Goal: Information Seeking & Learning: Learn about a topic

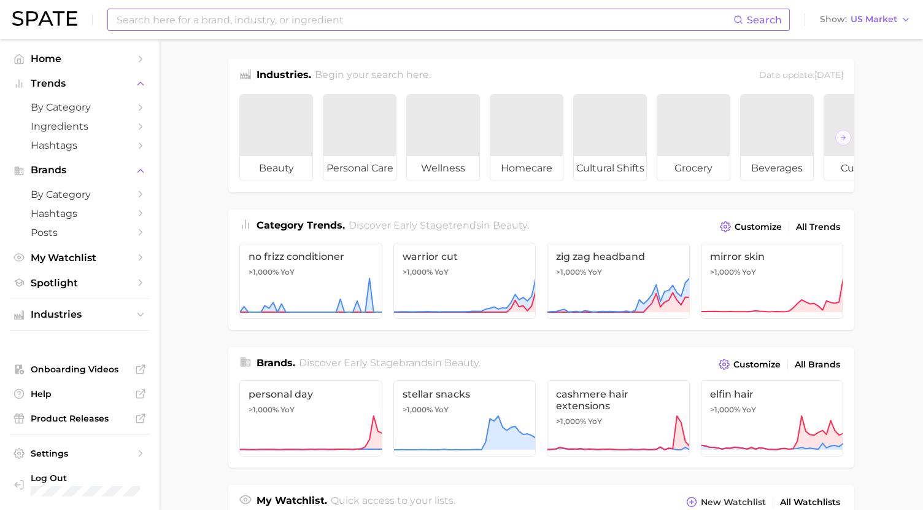
click at [278, 23] on input at bounding box center [424, 19] width 618 height 21
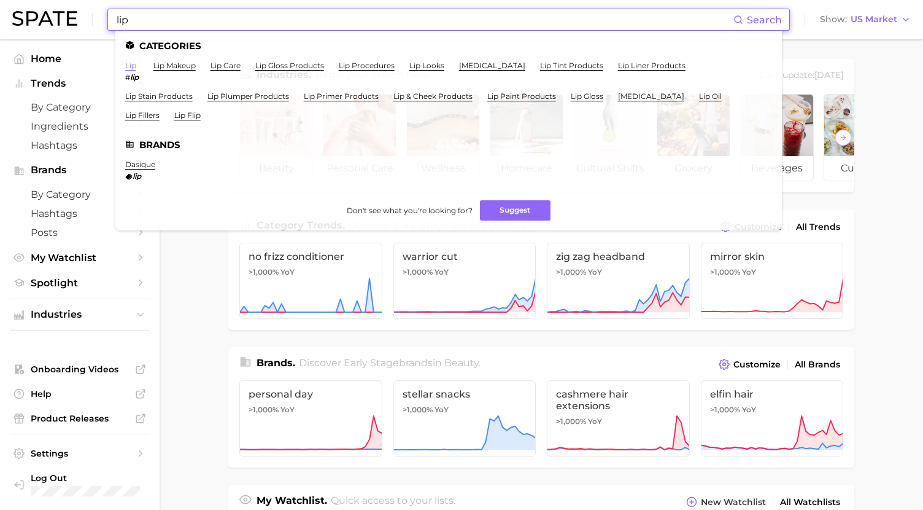
type input "lip"
click at [130, 66] on link "lip" at bounding box center [130, 65] width 11 height 9
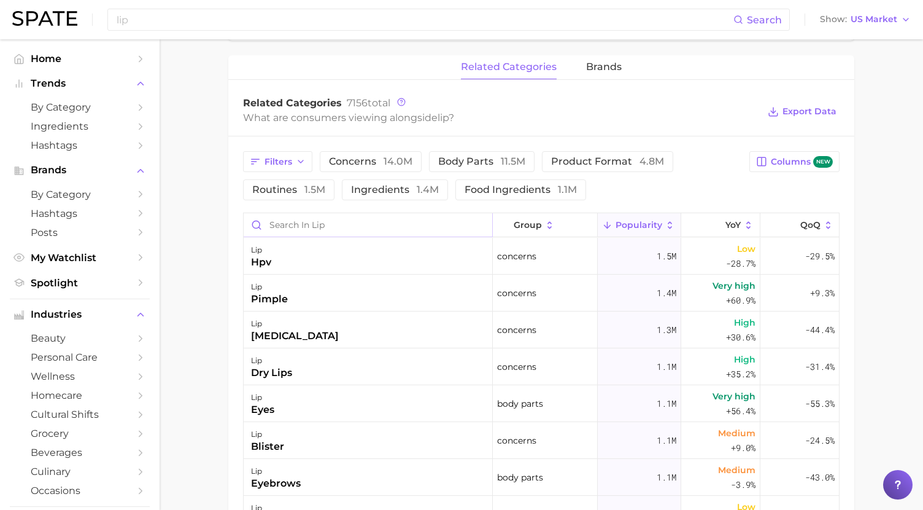
click at [371, 226] on input "Search in lip" at bounding box center [368, 224] width 249 height 23
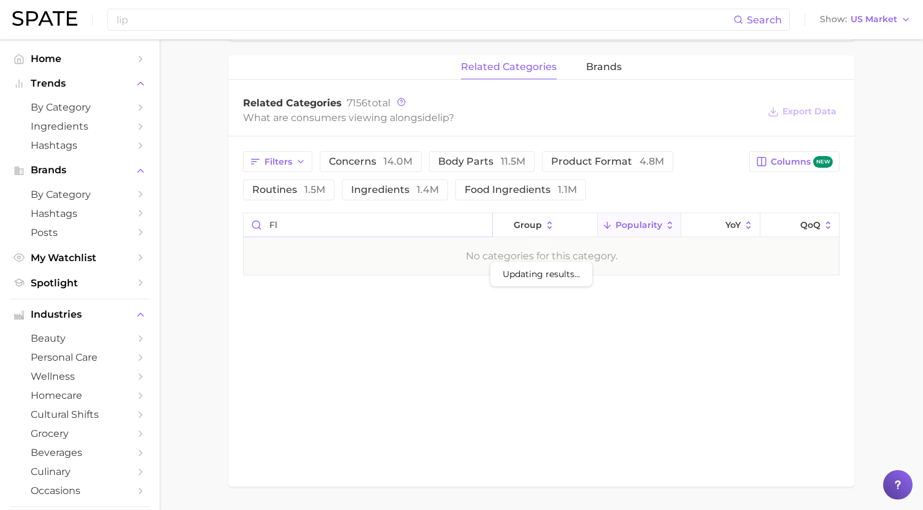
type input "f"
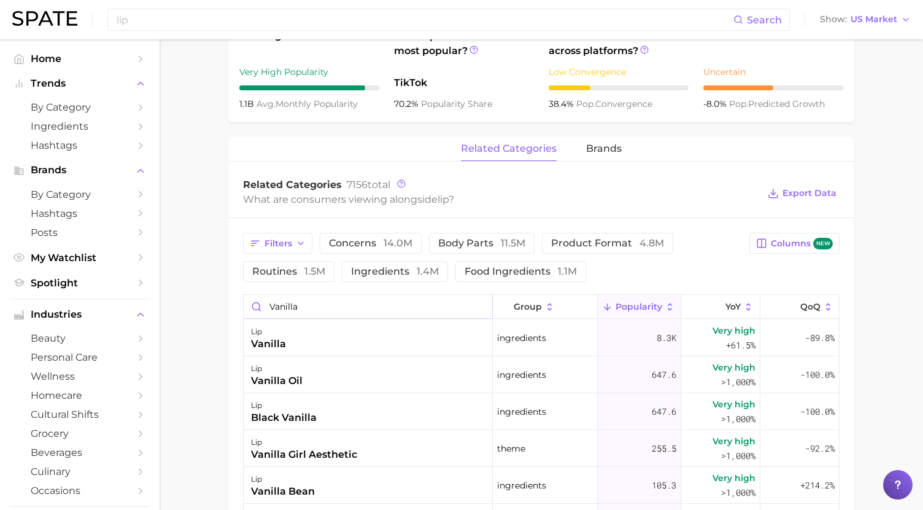
scroll to position [455, 0]
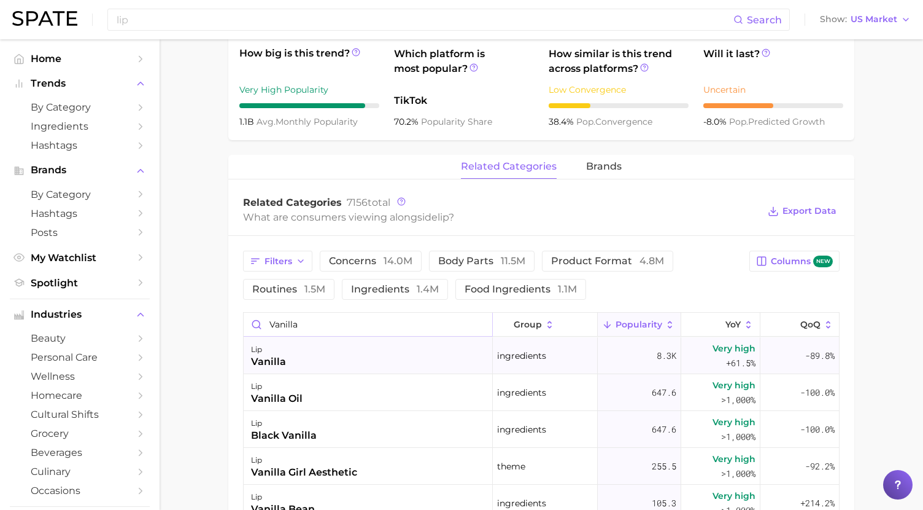
type input "vanilla"
click at [312, 362] on div "lip vanilla" at bounding box center [368, 355] width 249 height 37
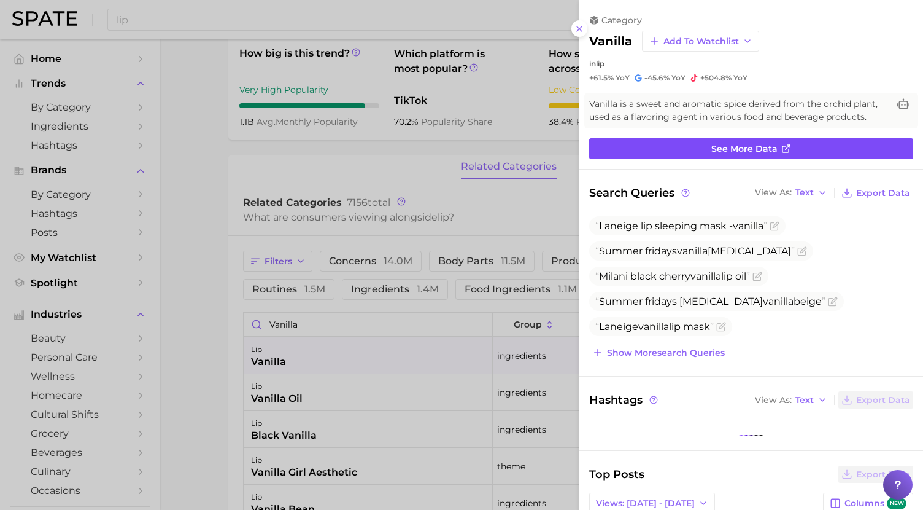
click at [695, 155] on link "See more data" at bounding box center [751, 148] width 324 height 21
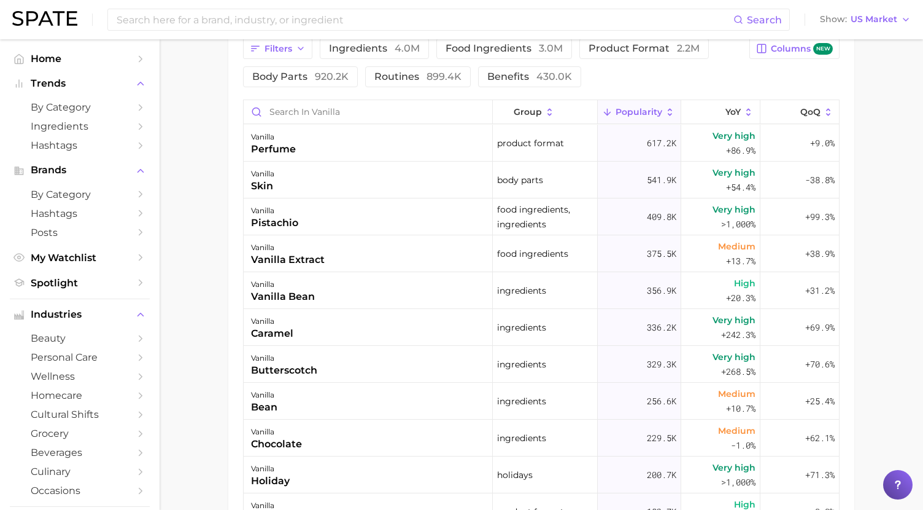
scroll to position [675, 0]
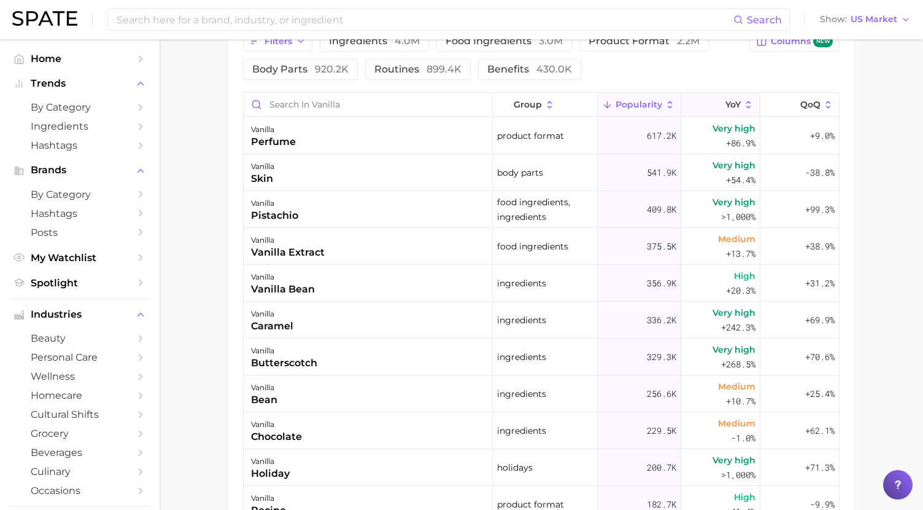
click at [733, 114] on button "YoY" at bounding box center [721, 105] width 79 height 24
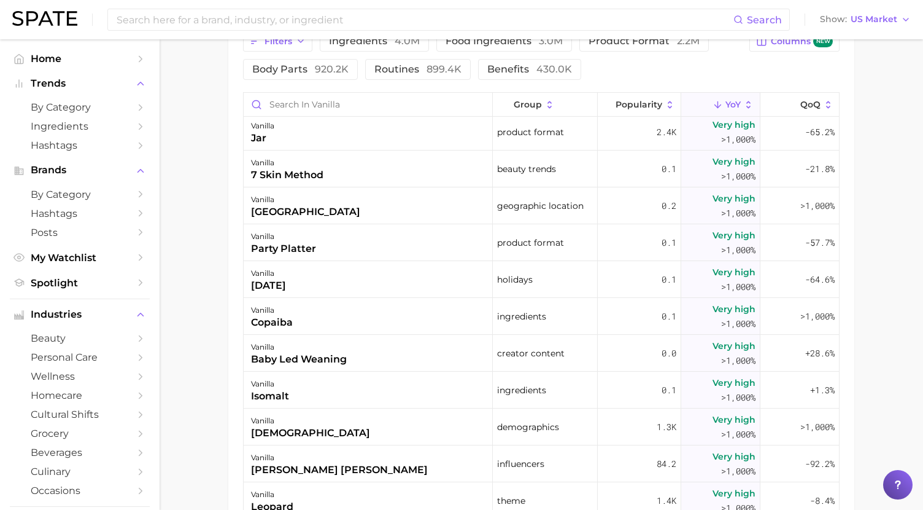
scroll to position [1406, 0]
